Goal: Task Accomplishment & Management: Contribute content

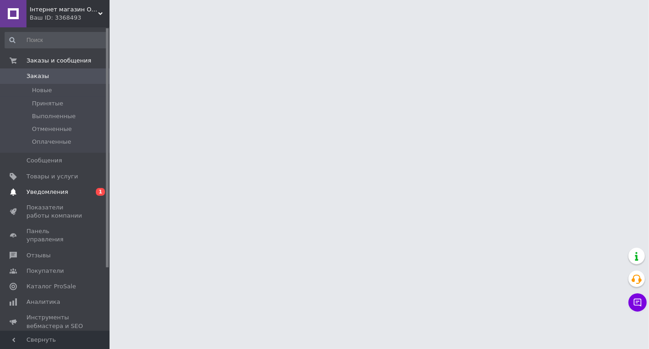
click at [49, 192] on span "Уведомления" at bounding box center [47, 192] width 42 height 8
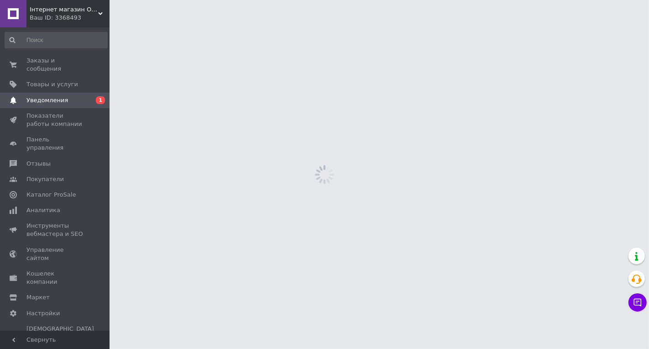
click at [73, 96] on span "Уведомления" at bounding box center [55, 100] width 58 height 8
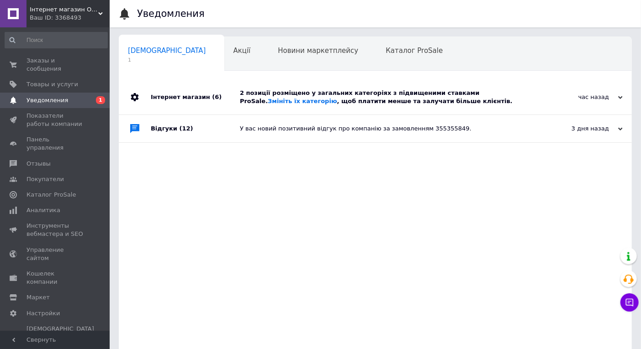
click at [274, 103] on div "2 позиції розміщено у загальних категоріях з підвищеними ставками ProSale. Змін…" at bounding box center [385, 97] width 291 height 16
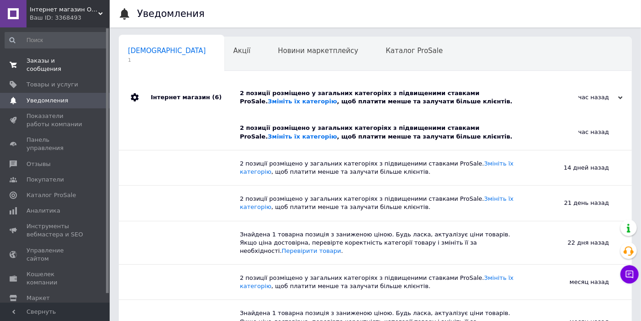
click at [53, 62] on span "Заказы и сообщения" at bounding box center [55, 65] width 58 height 16
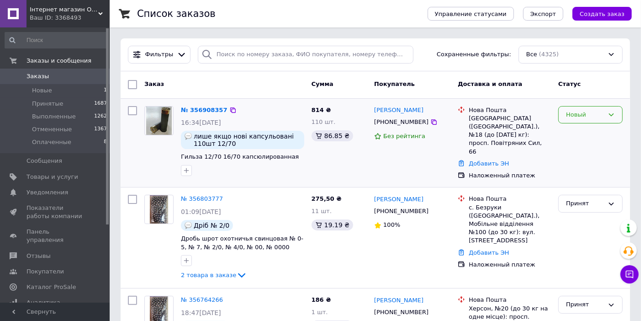
click at [600, 115] on div "Новый" at bounding box center [585, 115] width 38 height 10
click at [582, 134] on li "Принят" at bounding box center [589, 133] width 63 height 17
click at [202, 110] on link "№ 356908357" at bounding box center [202, 109] width 42 height 7
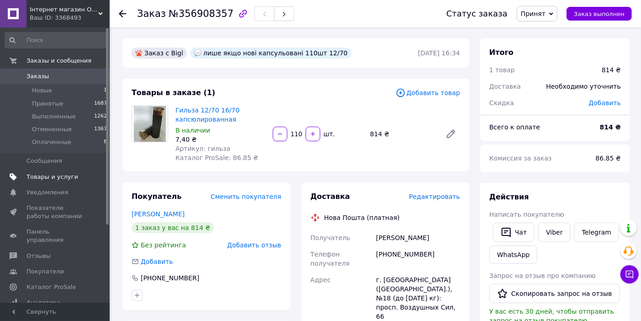
click at [55, 174] on span "Товары и услуги" at bounding box center [52, 177] width 52 height 8
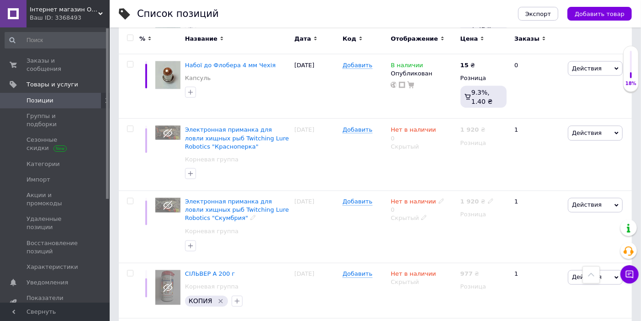
scroll to position [913, 0]
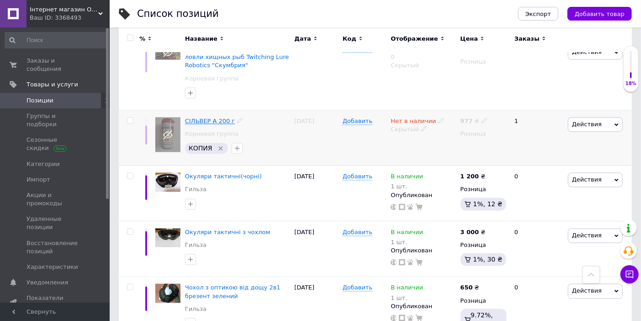
click at [212, 119] on span "СІЛЬВЕР А 200 г" at bounding box center [210, 121] width 50 height 7
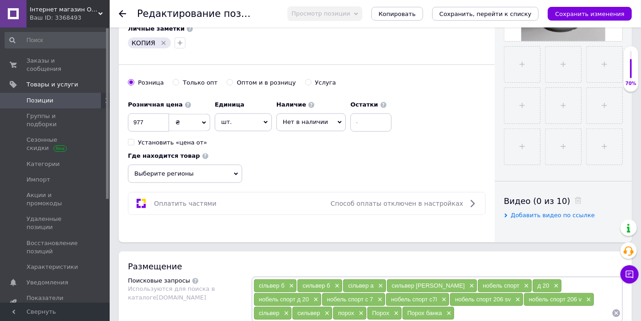
scroll to position [507, 0]
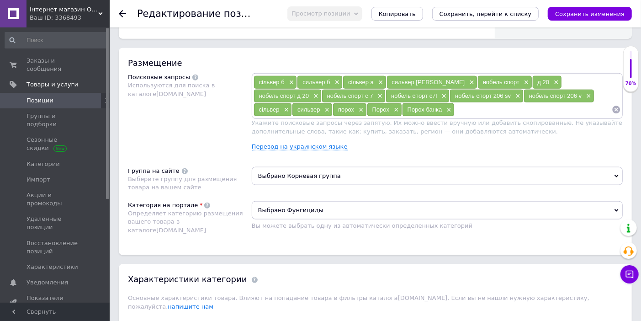
drag, startPoint x: 385, startPoint y: 198, endPoint x: 395, endPoint y: 198, distance: 9.6
click at [454, 116] on input at bounding box center [532, 110] width 157 height 14
drag, startPoint x: 380, startPoint y: 192, endPoint x: 331, endPoint y: 190, distance: 48.4
click at [331, 116] on div "сільвер б × сильвер б × сільвер а × сильвер а × нобель спорт × д 20 × нобель сп…" at bounding box center [436, 95] width 367 height 41
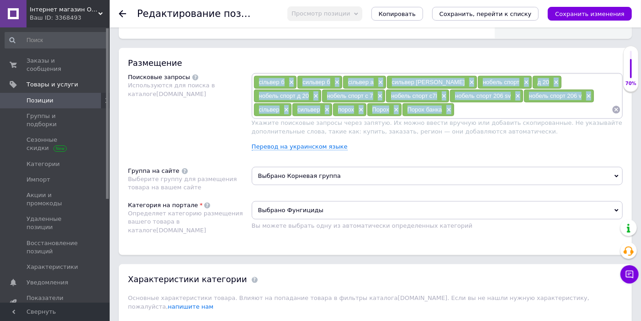
drag, startPoint x: 395, startPoint y: 200, endPoint x: 260, endPoint y: 166, distance: 139.3
click at [260, 119] on div "сільвер б × сильвер б × сільвер а × сильвер а × нобель спорт × д 20 × нобель сп…" at bounding box center [437, 96] width 371 height 46
copy div "сільвер б × сильвер б × сільвер а × сильвер а × нобель спорт × д 20 × нобель сп…"
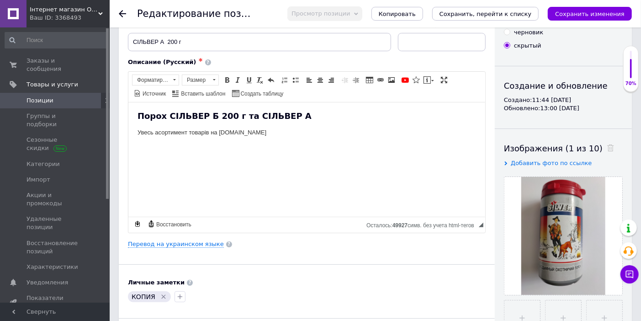
scroll to position [0, 0]
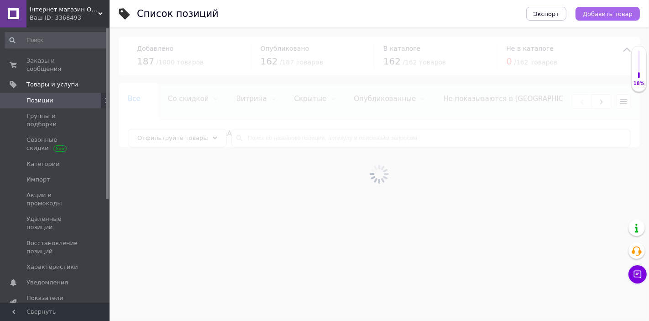
click at [601, 11] on span "Добавить товар" at bounding box center [608, 14] width 50 height 7
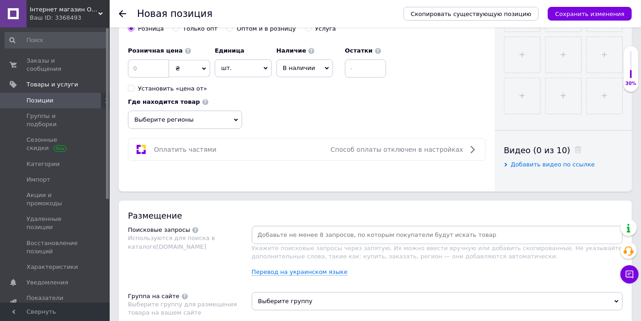
scroll to position [558, 0]
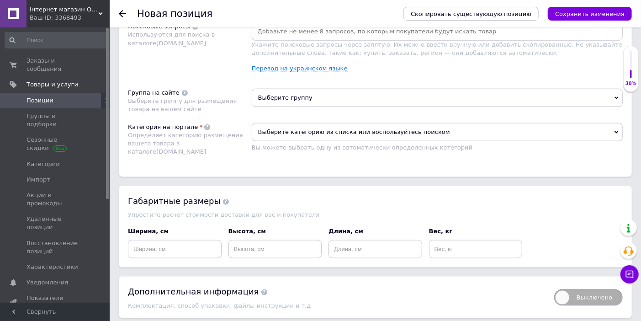
click at [273, 38] on input at bounding box center [436, 32] width 367 height 14
paste input "сільвер б× сильвер б× сільвер а× сильвер а× нобель спорт× д 20× нобель спорт д …"
click at [475, 38] on input "сільвер б× сильвер б× сільвер а× сильвер а× нобель спорт× д 20× нобель спорт д …" at bounding box center [436, 32] width 367 height 14
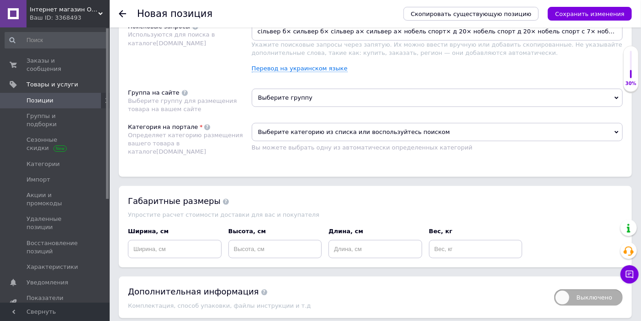
drag, startPoint x: 294, startPoint y: 116, endPoint x: 216, endPoint y: 110, distance: 78.7
click at [216, 79] on div "Поисковые запросы Используются для поиска в каталоге [DOMAIN_NAME] сільвер б× с…" at bounding box center [375, 50] width 495 height 57
click at [290, 38] on input "сільвер б× сильвер б× сільвер а× сильвер а× нобель спорт× д 20× нобель спорт д …" at bounding box center [436, 32] width 367 height 14
click at [285, 38] on input "сільвер б× сильвер б× сільвер а× сильвер а× нобель спорт× д 20× нобель спорт д …" at bounding box center [436, 32] width 367 height 14
drag, startPoint x: 285, startPoint y: 116, endPoint x: 248, endPoint y: 116, distance: 37.4
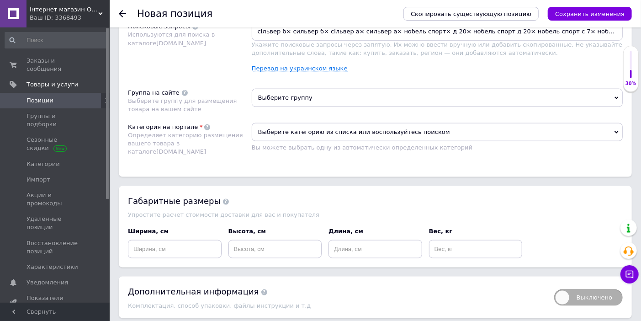
click at [248, 79] on div "Поисковые запросы Используются для поиска в каталоге [DOMAIN_NAME] сільвер б× с…" at bounding box center [375, 50] width 495 height 57
type input "сокол сильвер б× сільвер а× сильвер а× нобель спорт× д 20× нобель спорт д 20× н…"
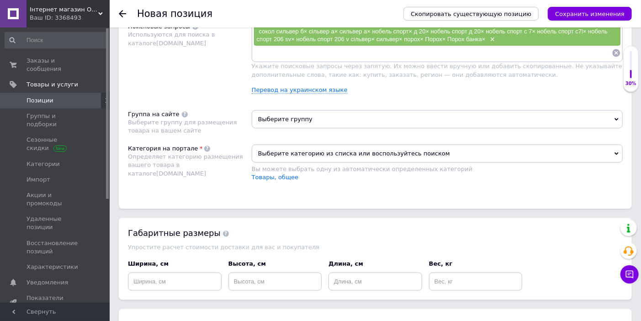
click at [370, 60] on input at bounding box center [432, 53] width 358 height 14
click at [616, 57] on icon at bounding box center [616, 53] width 8 height 8
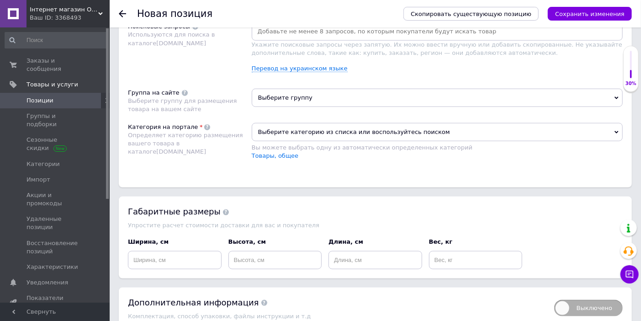
click at [284, 38] on input at bounding box center [436, 32] width 367 height 14
type input "Сокол"
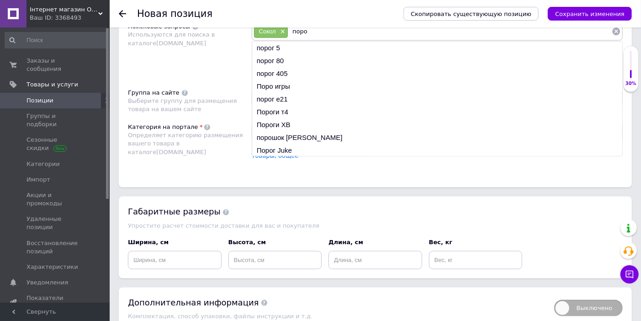
type input "порох"
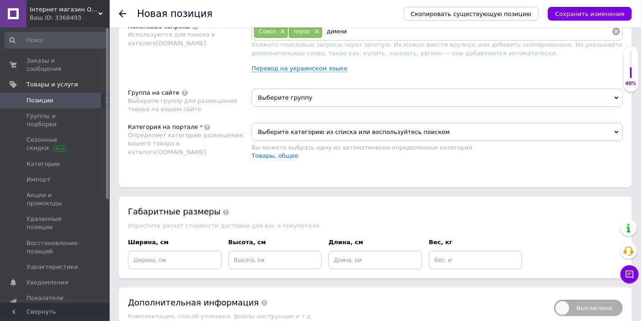
type input "димний"
type input "сокіл"
click at [316, 36] on span "×" at bounding box center [315, 32] width 7 height 8
click at [373, 38] on input at bounding box center [485, 32] width 253 height 14
type input "релодинг"
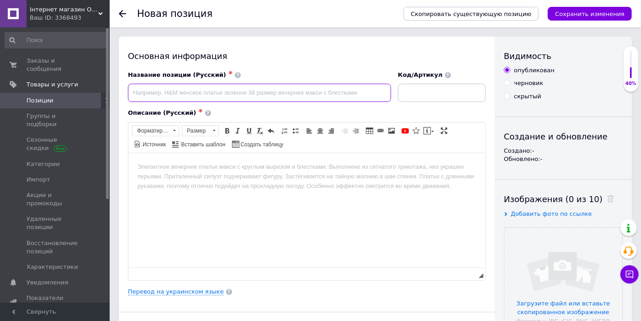
click at [147, 92] on input at bounding box center [259, 93] width 263 height 18
type input "Сокол (200г)"
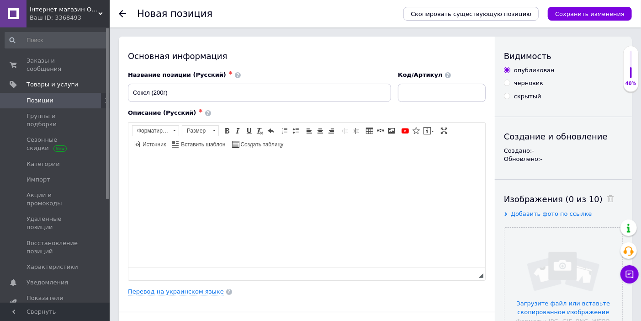
click at [157, 164] on body "Визуальный текстовый редактор, A60B6D1E-7590-4544-9F91-00A700FB7EBE" at bounding box center [306, 167] width 338 height 10
click at [175, 169] on span "Вставить" at bounding box center [185, 171] width 32 height 11
click at [160, 170] on div "Для вставки нажмите Ctrl+V . Ваш браузер не поддерживает возможность вставки че…" at bounding box center [73, 162] width 459 height 18
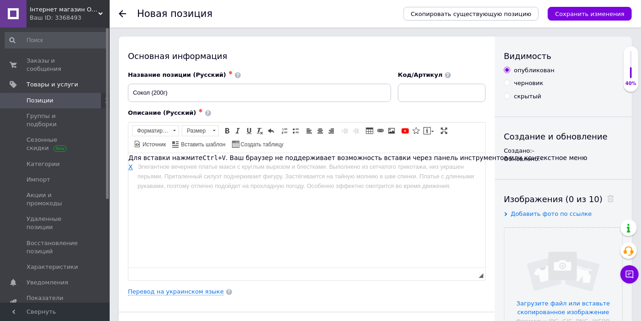
drag, startPoint x: 160, startPoint y: 170, endPoint x: 129, endPoint y: 168, distance: 31.1
click at [129, 168] on span "X" at bounding box center [130, 166] width 5 height 7
click at [129, 167] on html at bounding box center [306, 167] width 357 height 28
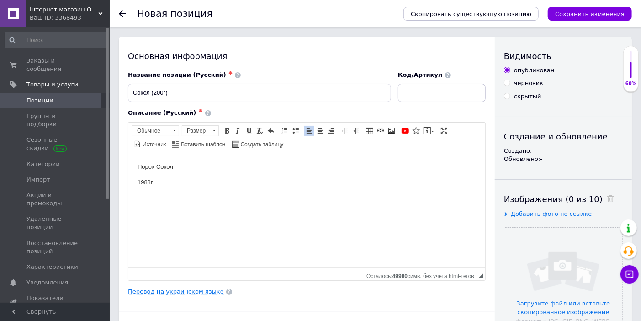
click at [195, 168] on p "Порох Сокол" at bounding box center [306, 167] width 338 height 10
drag, startPoint x: 161, startPoint y: 198, endPoint x: 133, endPoint y: 163, distance: 44.9
click at [133, 163] on html "Порох Сокол 200г 1988г" at bounding box center [306, 182] width 357 height 58
copy body "Порох Сокол 200г 1988г"
click at [252, 183] on p "200г" at bounding box center [306, 182] width 338 height 10
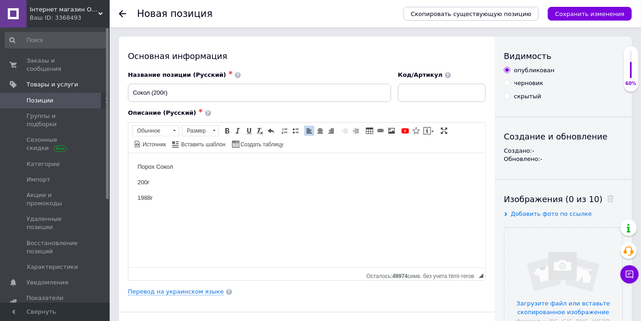
scroll to position [203, 0]
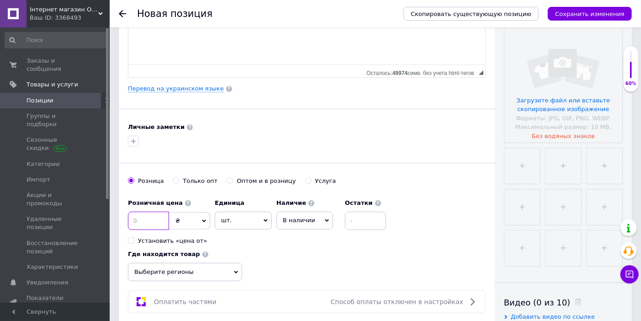
click at [156, 221] on input at bounding box center [148, 220] width 41 height 18
type input "2000"
click at [362, 222] on input at bounding box center [365, 220] width 41 height 18
type input "3"
click at [295, 268] on div "Розничная цена 2000 ₴ $ € CHF £ ¥ PLN ₸ MDL HUF KGS CN¥ TRY ₩ lei Установить «ц…" at bounding box center [307, 237] width 358 height 87
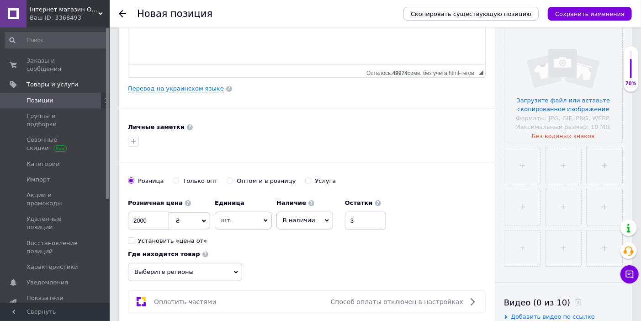
scroll to position [304, 0]
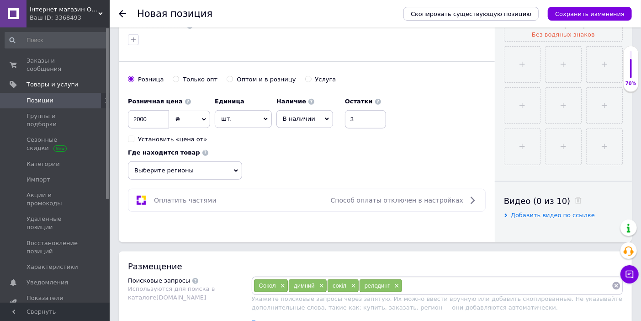
click at [229, 167] on span "Выберите регионы" at bounding box center [185, 170] width 114 height 18
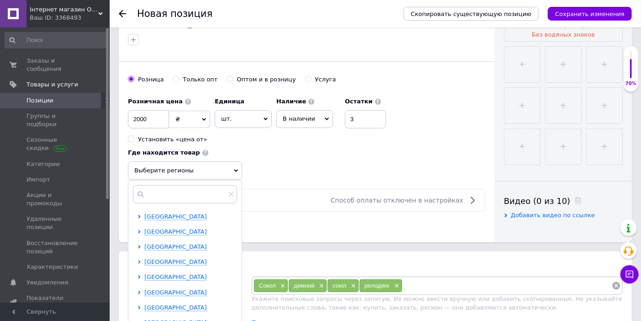
click at [300, 147] on div "Розничная цена 2000 ₴ $ € CHF £ ¥ PLN ₸ MDL HUF KGS CN¥ TRY ₩ lei Установить «ц…" at bounding box center [307, 136] width 358 height 87
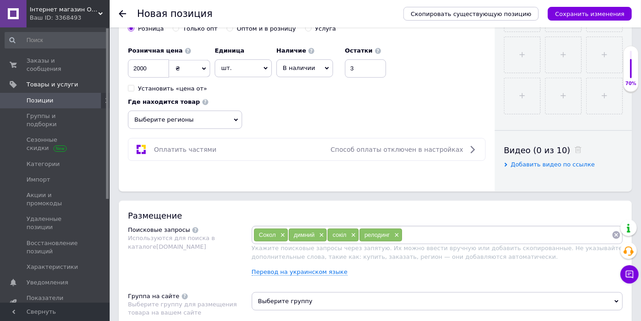
scroll to position [507, 0]
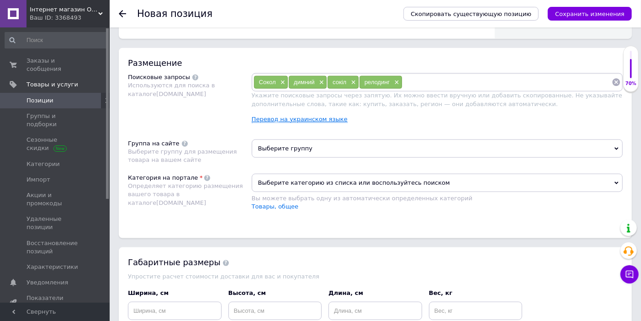
click at [309, 123] on link "Перевод на украинском языке" at bounding box center [300, 119] width 96 height 7
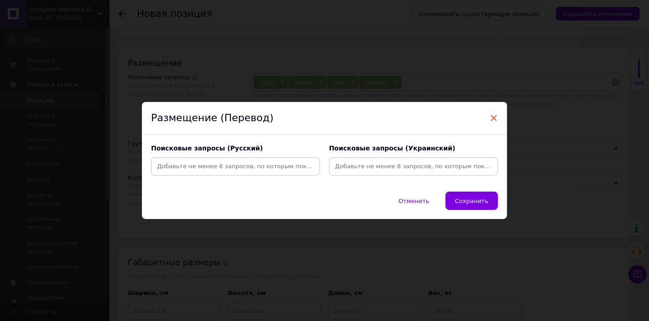
click at [493, 119] on span "×" at bounding box center [494, 118] width 8 height 16
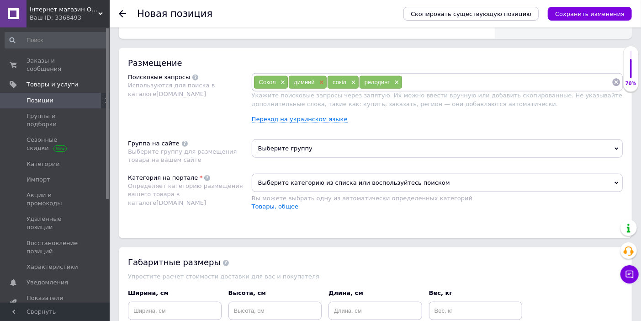
click at [323, 86] on span "×" at bounding box center [320, 83] width 7 height 8
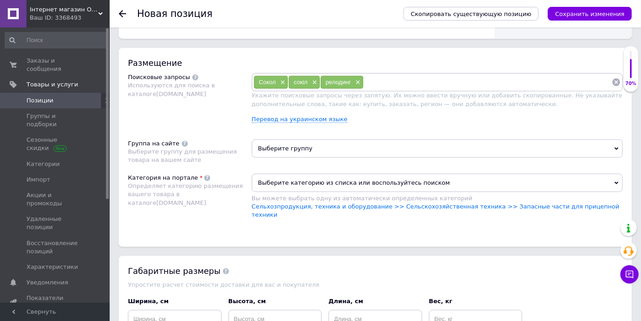
click at [404, 89] on input at bounding box center [487, 82] width 248 height 14
type input "порох"
click at [457, 91] on div "Сокол × сокіл × релодинг × порох × порох безд" at bounding box center [437, 82] width 371 height 18
click at [452, 89] on input "порох безд" at bounding box center [504, 82] width 214 height 14
type input "порох охотничий"
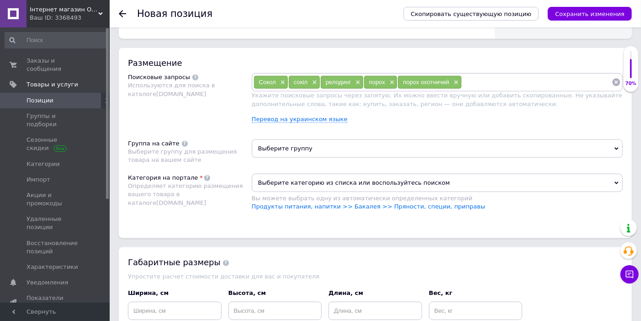
scroll to position [304, 0]
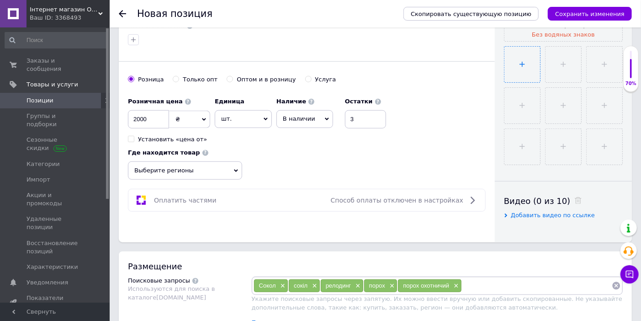
click at [528, 71] on input "file" at bounding box center [522, 65] width 36 height 36
type input "C:\fakepath\IMG_20250812_154243.jpg"
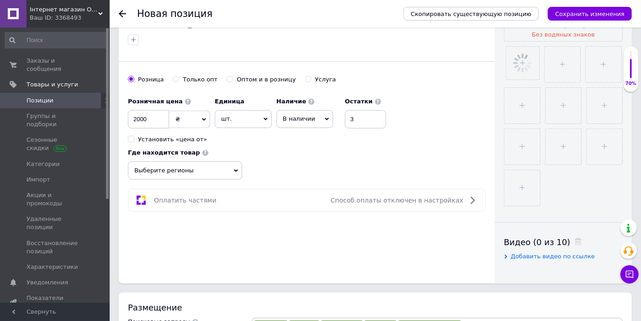
scroll to position [152, 0]
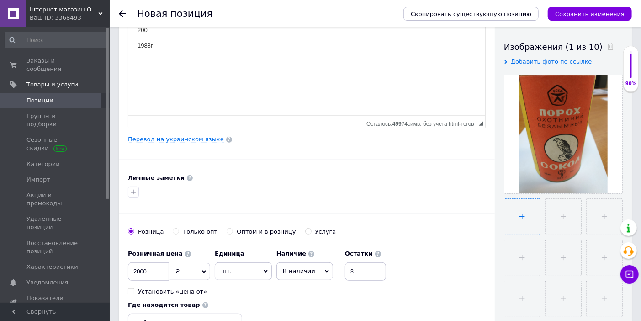
click at [526, 212] on input "file" at bounding box center [522, 217] width 36 height 36
type input "C:\fakepath\IMG_20250812_154303.jpg"
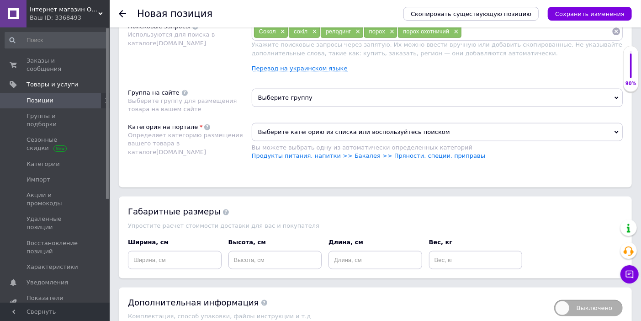
scroll to position [609, 0]
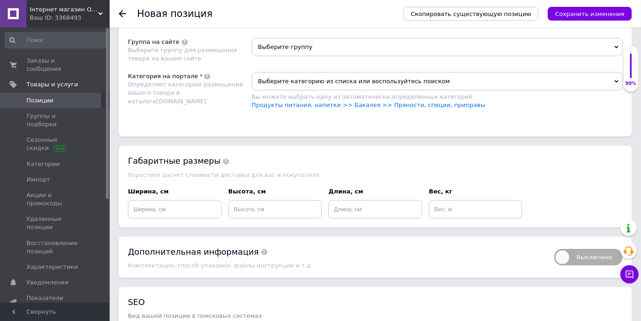
click at [311, 21] on link "Перевод на украинском языке" at bounding box center [300, 17] width 96 height 7
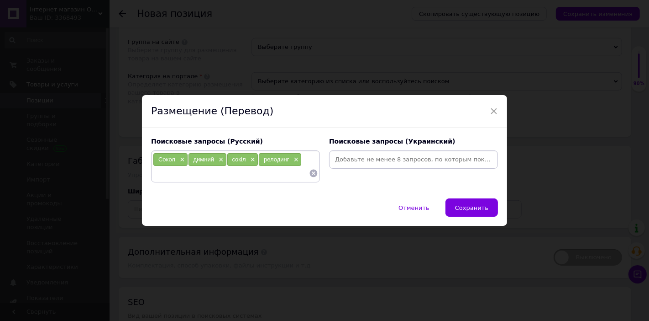
click at [355, 160] on input at bounding box center [413, 160] width 165 height 14
click at [295, 160] on span "×" at bounding box center [295, 160] width 7 height 8
click at [491, 111] on span "×" at bounding box center [494, 111] width 8 height 16
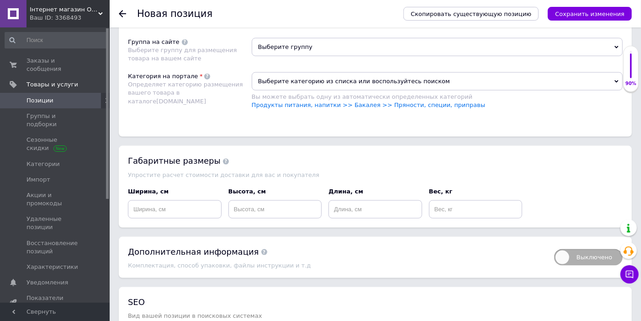
drag, startPoint x: 480, startPoint y: 67, endPoint x: 253, endPoint y: 65, distance: 226.9
click at [295, 21] on link "Перевод на украинском языке" at bounding box center [300, 17] width 96 height 7
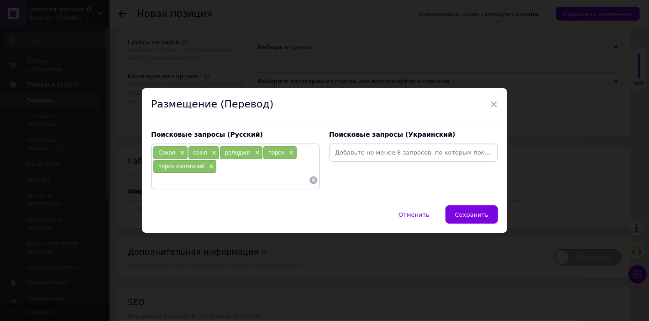
click at [380, 153] on input at bounding box center [413, 153] width 165 height 14
click at [345, 151] on input at bounding box center [413, 153] width 165 height 14
type input "Сокіл"
click at [350, 167] on input "порохмисливський" at bounding box center [409, 166] width 156 height 14
type input "порох мисливський"
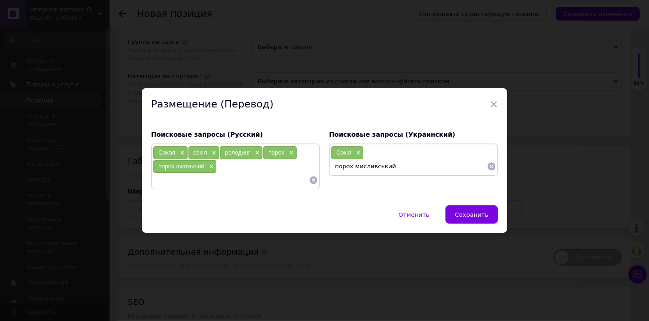
click at [395, 166] on input "порох мисливський" at bounding box center [409, 166] width 156 height 14
type input "порох сокіл"
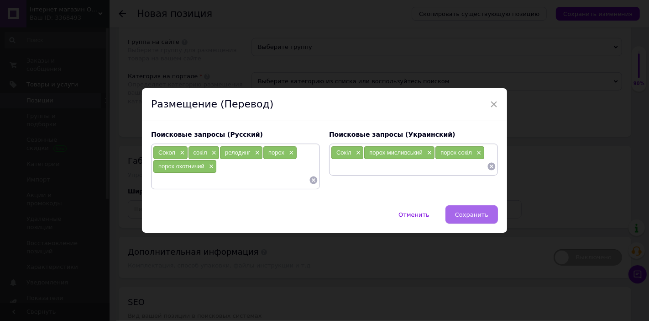
click at [466, 217] on span "Сохранить" at bounding box center [471, 214] width 33 height 7
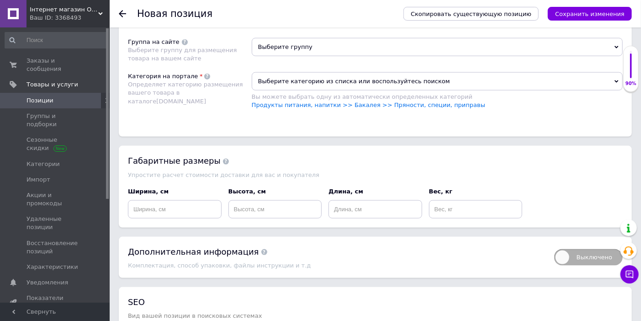
click at [286, 90] on span "Выберите категорию из списка или воспользуйтесь поиском" at bounding box center [437, 81] width 371 height 18
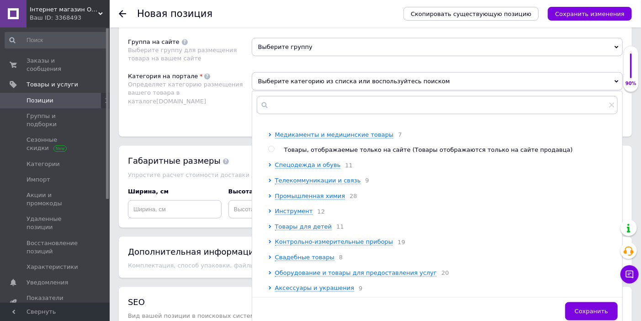
scroll to position [659, 0]
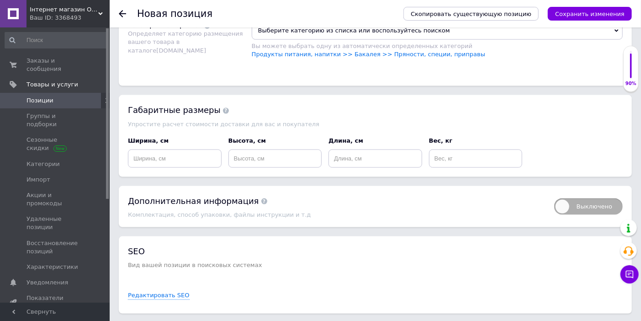
click at [298, 40] on span "Выберите категорию из списка или воспользуйтесь поиском" at bounding box center [437, 30] width 371 height 18
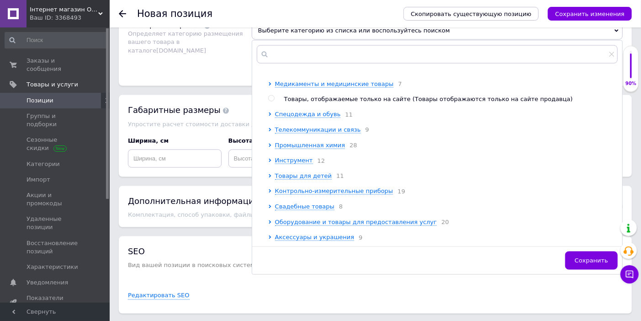
scroll to position [776, 0]
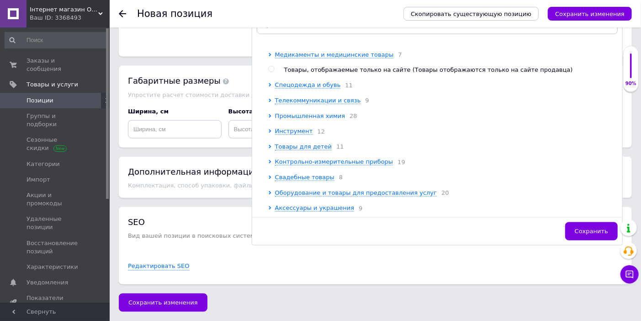
click at [301, 112] on span "Промышленная химия" at bounding box center [310, 115] width 70 height 7
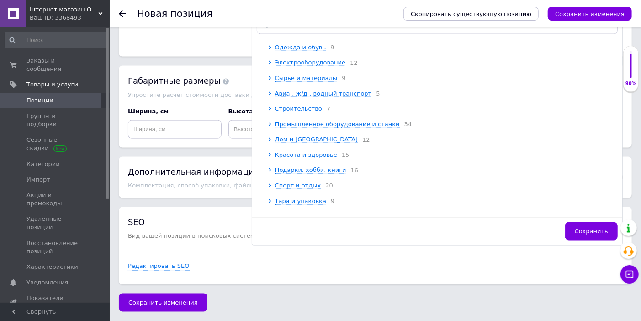
scroll to position [0, 0]
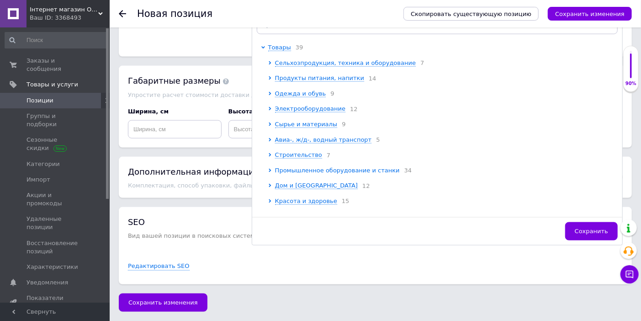
click at [270, 171] on icon at bounding box center [270, 170] width 4 height 4
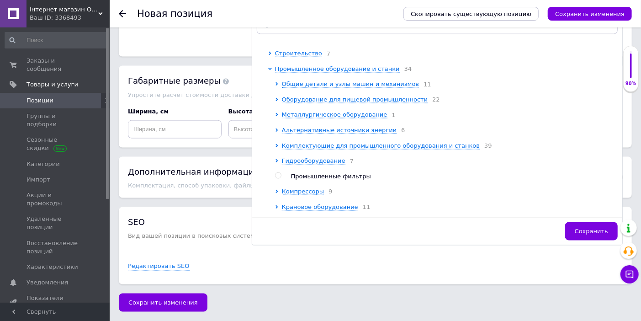
scroll to position [152, 0]
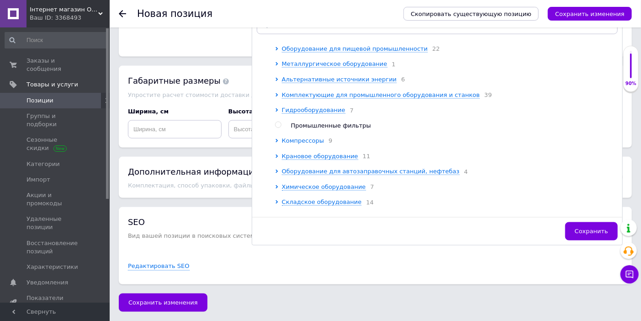
click at [276, 142] on icon at bounding box center [276, 141] width 2 height 4
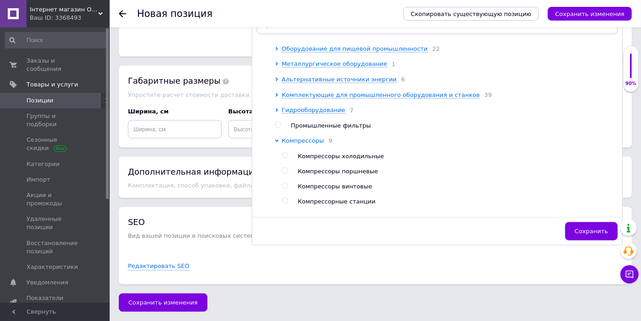
click at [276, 142] on icon at bounding box center [277, 140] width 4 height 2
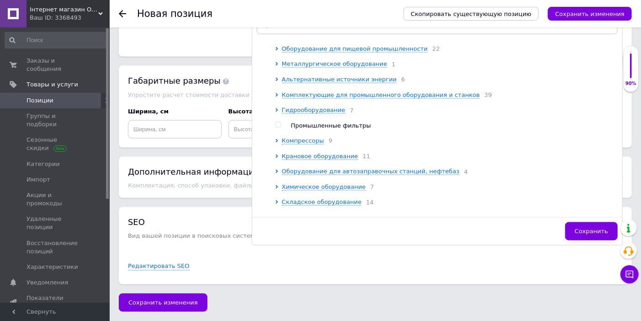
click at [276, 128] on input "radio" at bounding box center [278, 125] width 6 height 6
radio input "true"
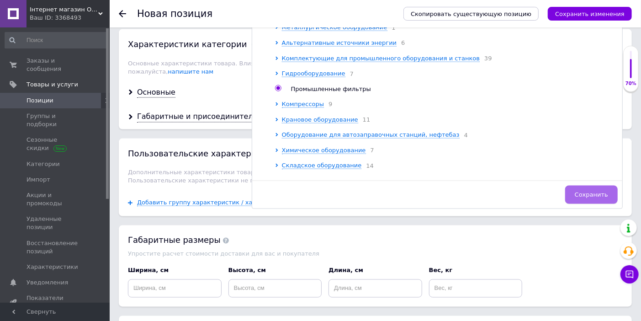
click at [584, 198] on span "Сохранить" at bounding box center [590, 194] width 33 height 7
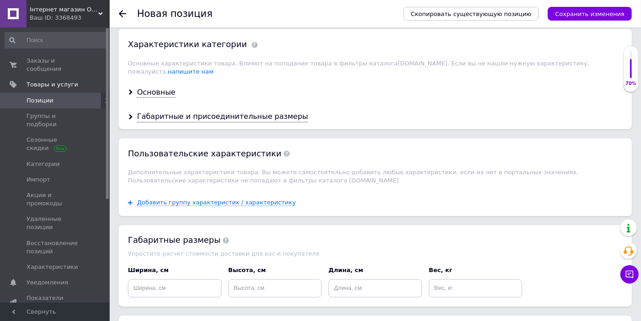
scroll to position [573, 0]
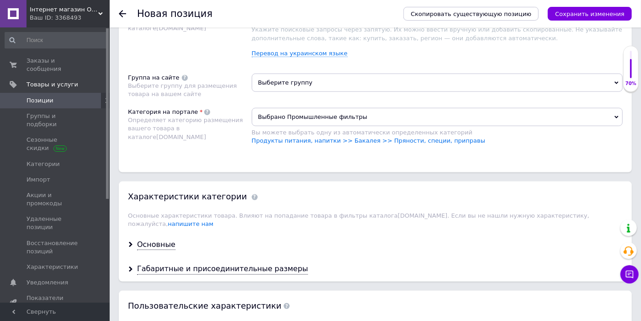
click at [380, 92] on span "Выберите группу" at bounding box center [437, 83] width 371 height 18
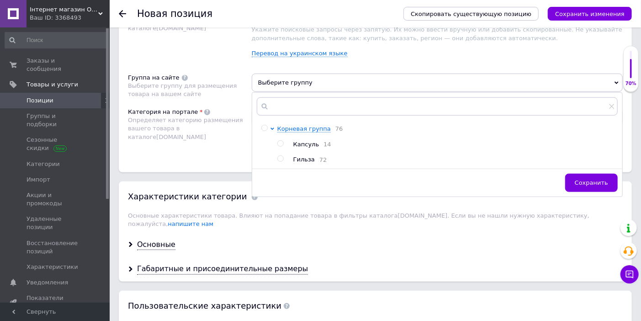
click at [281, 147] on input "radio" at bounding box center [280, 144] width 6 height 6
radio input "true"
click at [279, 162] on input "radio" at bounding box center [280, 159] width 6 height 6
radio input "true"
radio input "false"
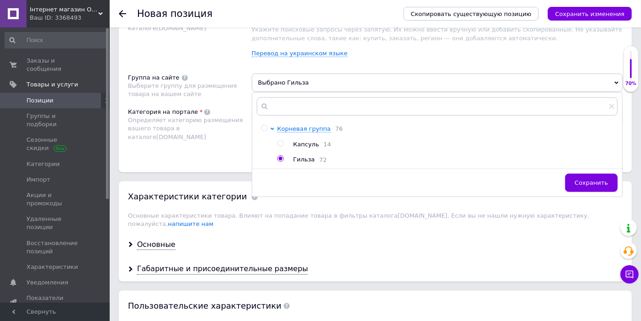
drag, startPoint x: 607, startPoint y: 268, endPoint x: 523, endPoint y: 210, distance: 102.1
click at [606, 186] on span "Сохранить" at bounding box center [590, 182] width 33 height 7
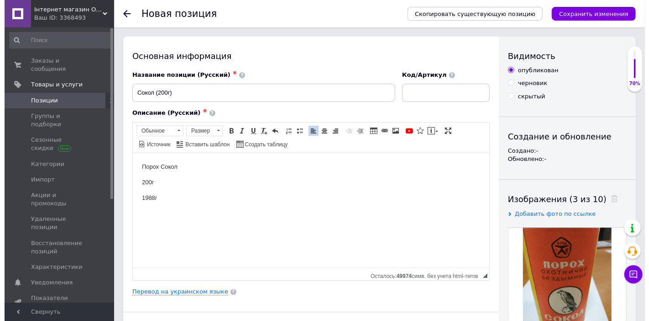
scroll to position [51, 0]
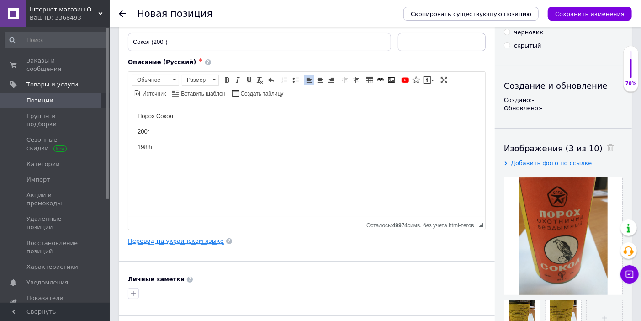
click at [181, 237] on link "Перевод на украинском языке" at bounding box center [176, 240] width 96 height 7
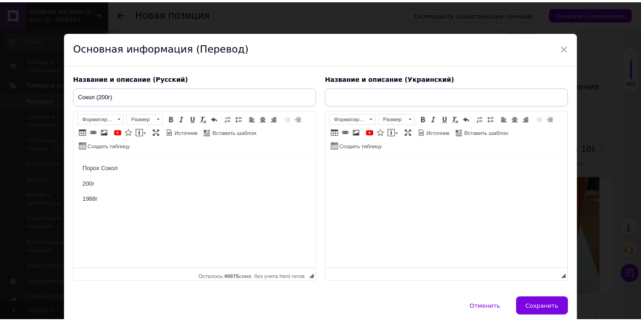
scroll to position [0, 0]
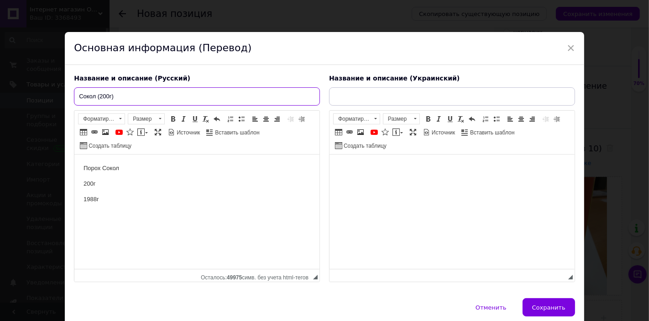
drag, startPoint x: 124, startPoint y: 96, endPoint x: 69, endPoint y: 98, distance: 55.3
click at [69, 98] on div "Название и описание (Русский) Сокол (200г) Порох Сокол 200г 1988г Rich Text Edi…" at bounding box center [196, 177] width 255 height 217
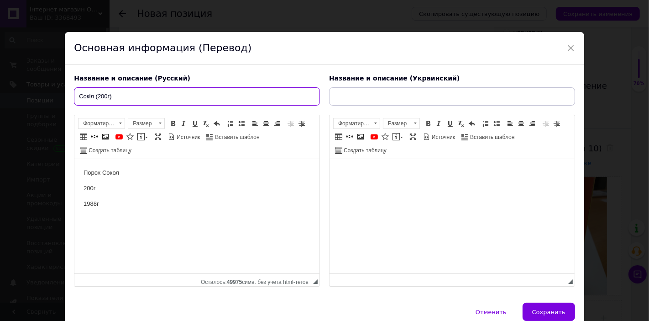
type input "Сокол (200г)"
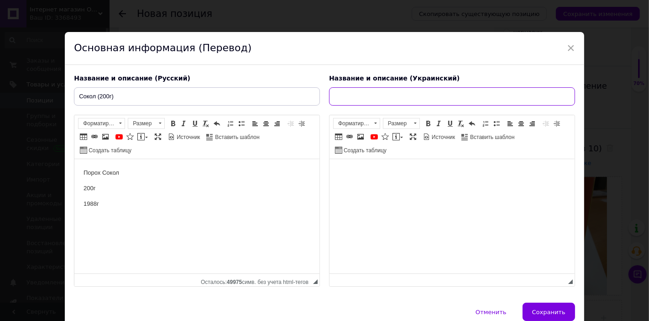
click at [359, 99] on input "text" at bounding box center [452, 96] width 246 height 18
drag, startPoint x: 379, startPoint y: 187, endPoint x: 373, endPoint y: 197, distance: 12.2
click at [373, 187] on html at bounding box center [451, 173] width 245 height 28
drag, startPoint x: 359, startPoint y: 173, endPoint x: 329, endPoint y: 173, distance: 29.7
click at [329, 173] on html "Порох" at bounding box center [451, 173] width 245 height 28
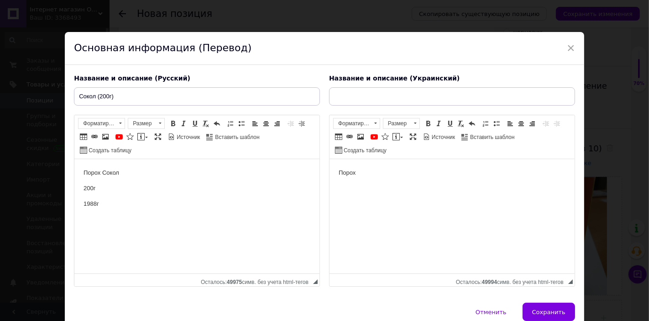
click at [374, 174] on body "Порох" at bounding box center [451, 173] width 227 height 10
click at [366, 172] on body "Порох" at bounding box center [451, 173] width 227 height 10
click at [361, 98] on input "text" at bounding box center [452, 96] width 246 height 18
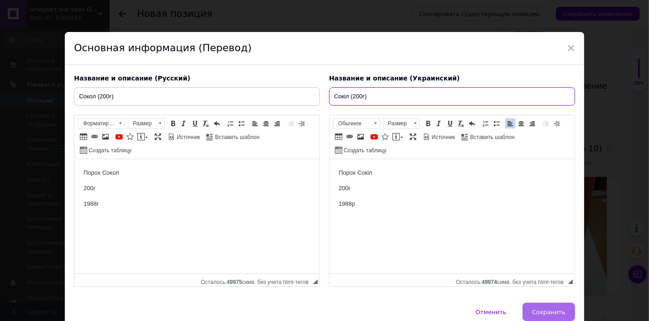
type input "Сокіл (200г)"
click at [536, 307] on button "Сохранить" at bounding box center [549, 311] width 53 height 18
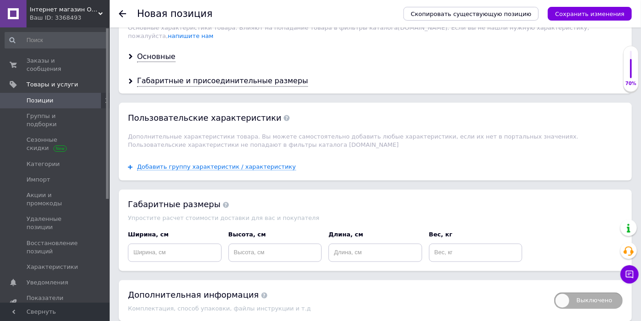
scroll to position [507, 0]
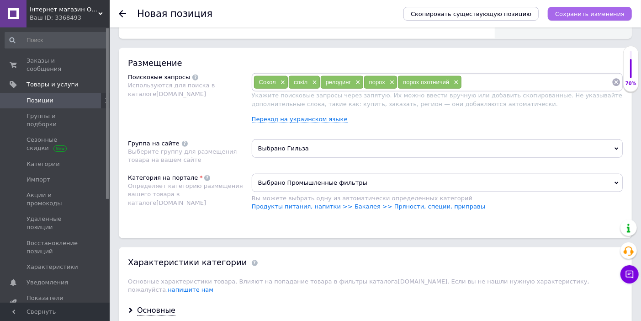
click at [587, 11] on icon "Сохранить изменения" at bounding box center [589, 14] width 69 height 7
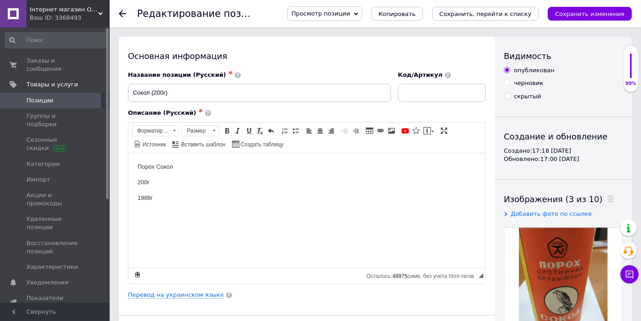
scroll to position [51, 0]
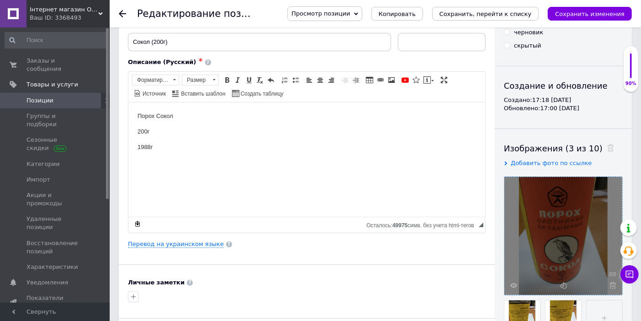
click at [563, 210] on div at bounding box center [563, 236] width 118 height 118
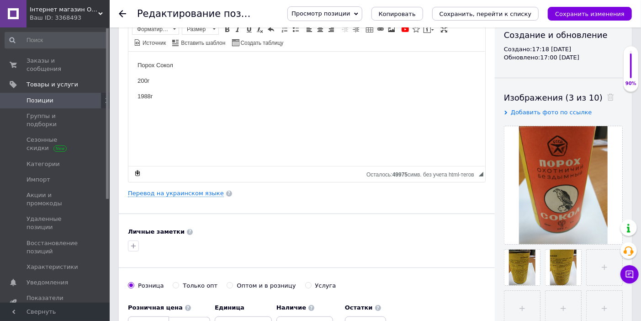
scroll to position [0, 0]
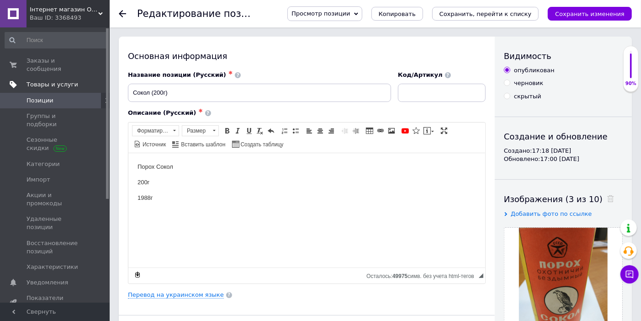
click at [44, 80] on span "Товары и услуги" at bounding box center [52, 84] width 52 height 8
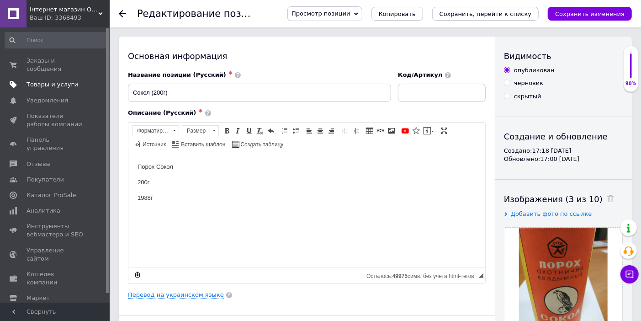
click at [47, 77] on link "Товары и услуги" at bounding box center [56, 85] width 112 height 16
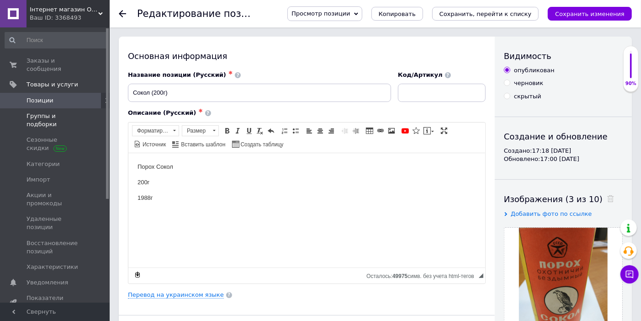
click at [42, 112] on span "Группы и подборки" at bounding box center [55, 120] width 58 height 16
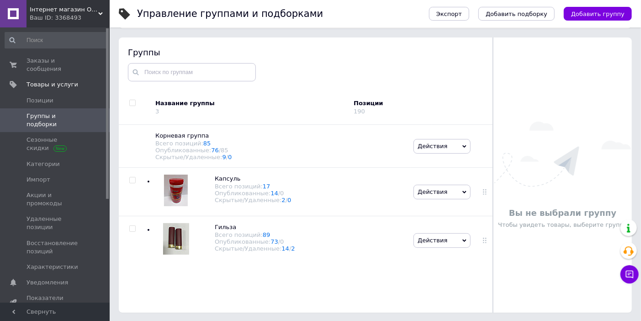
scroll to position [52, 0]
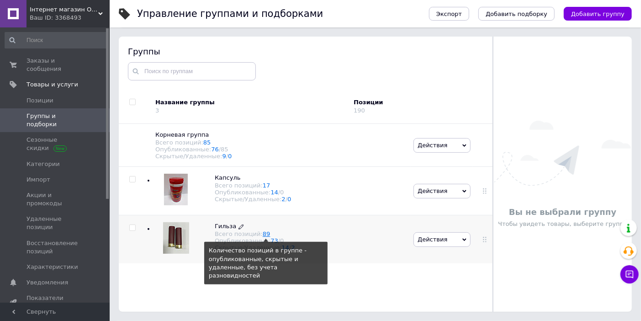
click at [263, 235] on link "89" at bounding box center [267, 233] width 8 height 7
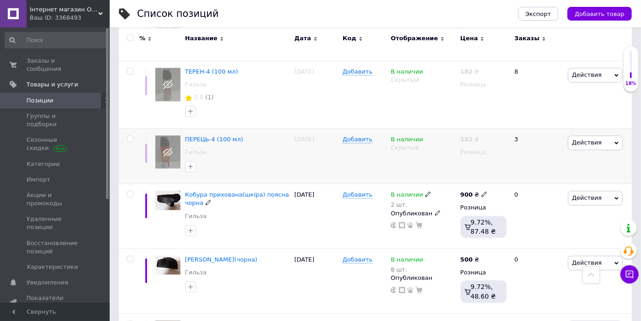
scroll to position [2951, 0]
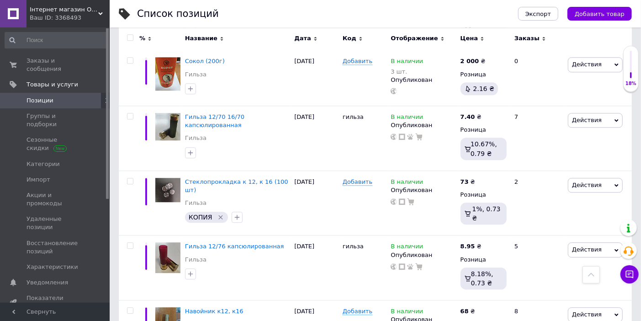
scroll to position [1178, 0]
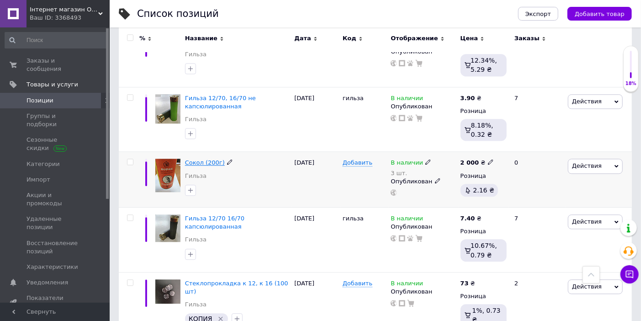
click at [203, 159] on span "Сокол (200г)" at bounding box center [205, 162] width 40 height 7
